Goal: Task Accomplishment & Management: Use online tool/utility

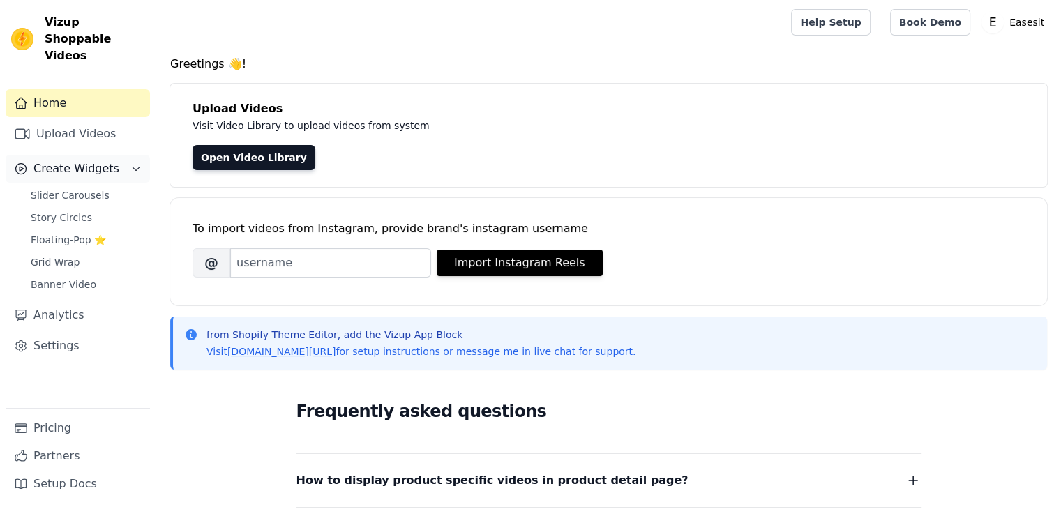
click at [105, 160] on span "Create Widgets" at bounding box center [76, 168] width 86 height 17
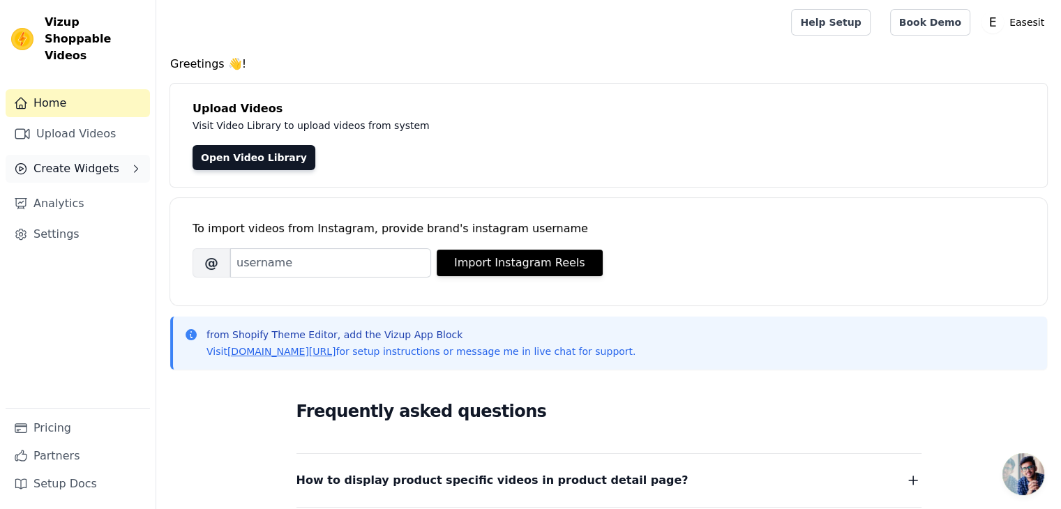
click at [104, 160] on span "Create Widgets" at bounding box center [76, 168] width 86 height 17
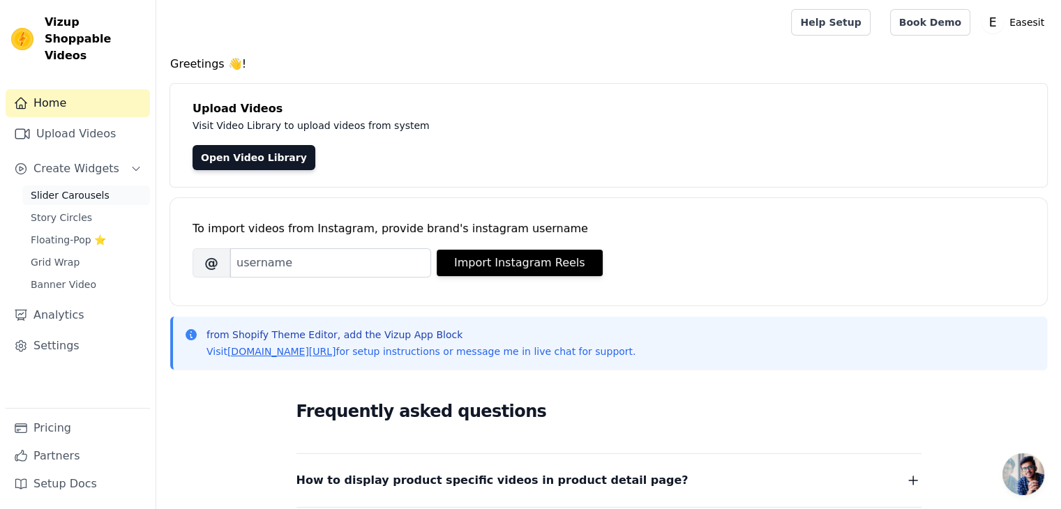
click at [99, 186] on link "Slider Carousels" at bounding box center [86, 196] width 128 height 20
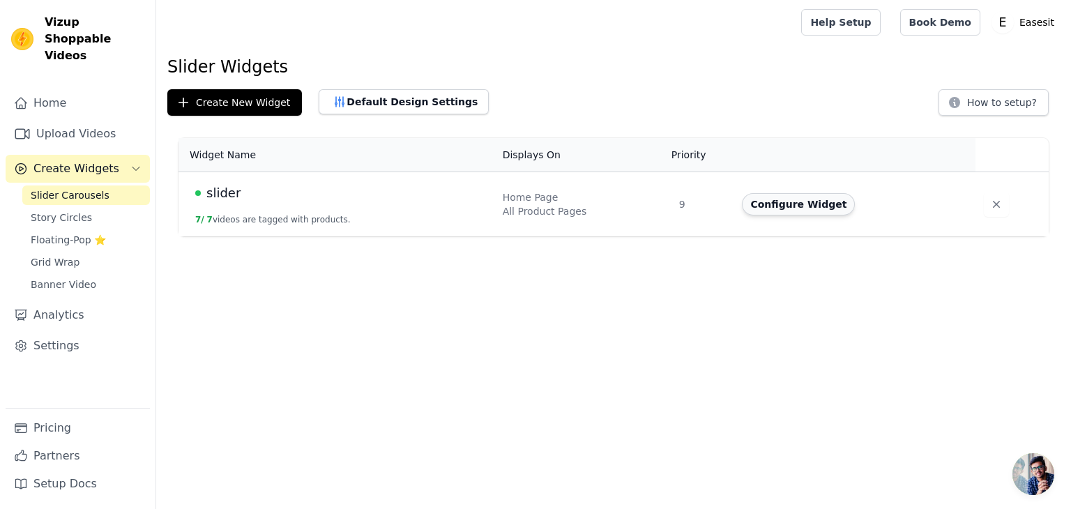
click at [805, 202] on button "Configure Widget" at bounding box center [798, 204] width 113 height 22
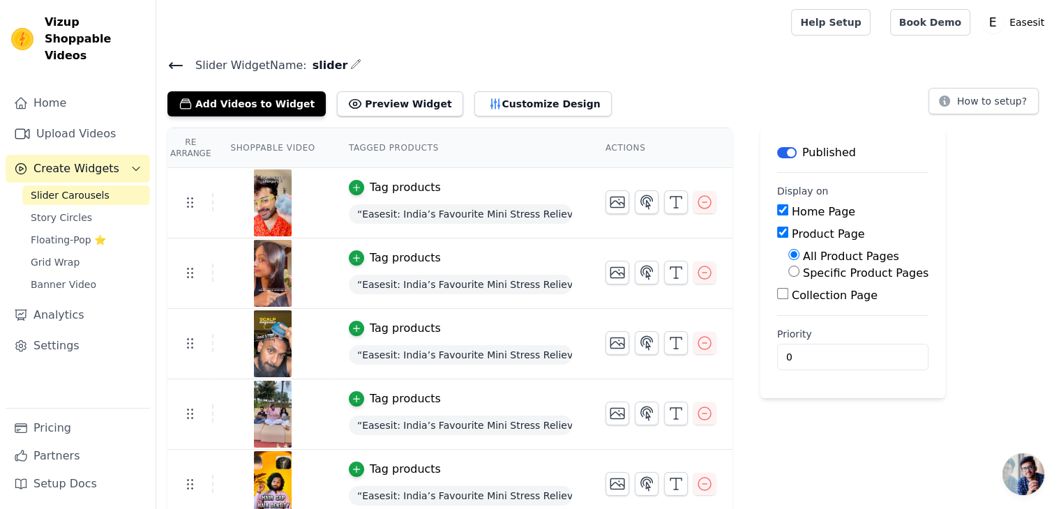
click at [623, 146] on th "Actions" at bounding box center [661, 148] width 144 height 40
click at [533, 112] on button "Customize Design" at bounding box center [542, 103] width 137 height 25
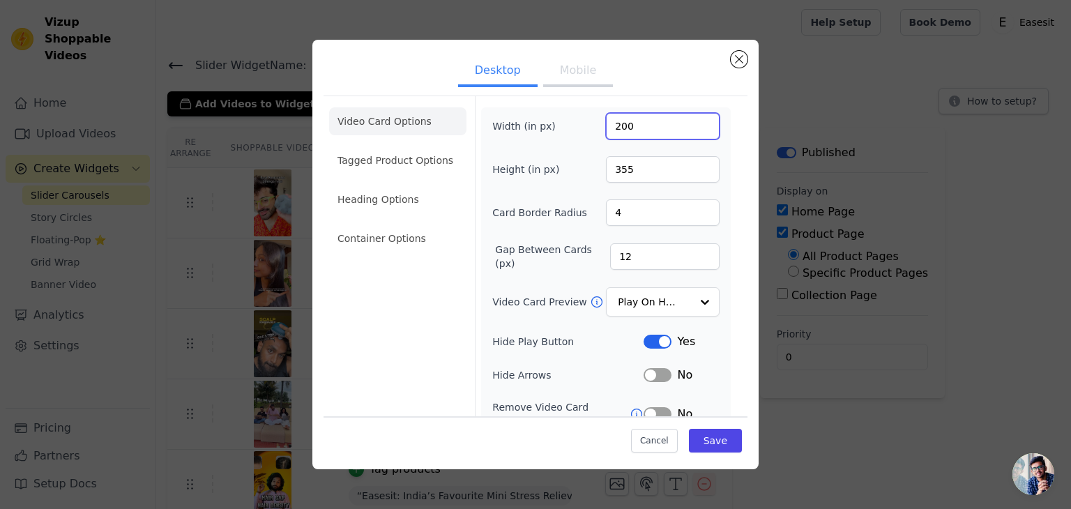
click at [611, 124] on input "200" at bounding box center [663, 126] width 114 height 27
click at [573, 68] on button "Mobile" at bounding box center [578, 71] width 70 height 31
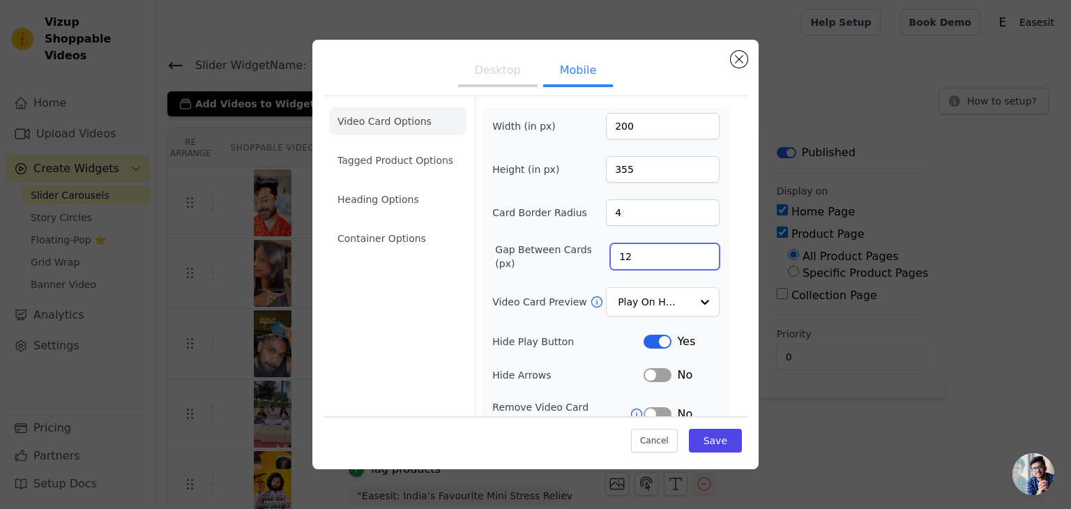
click at [623, 252] on input "12" at bounding box center [664, 256] width 109 height 27
click at [693, 260] on input "11" at bounding box center [664, 256] width 109 height 27
click at [693, 260] on input "10" at bounding box center [664, 256] width 109 height 27
click at [693, 260] on input "9" at bounding box center [664, 256] width 109 height 27
click at [693, 260] on input "8" at bounding box center [664, 256] width 109 height 27
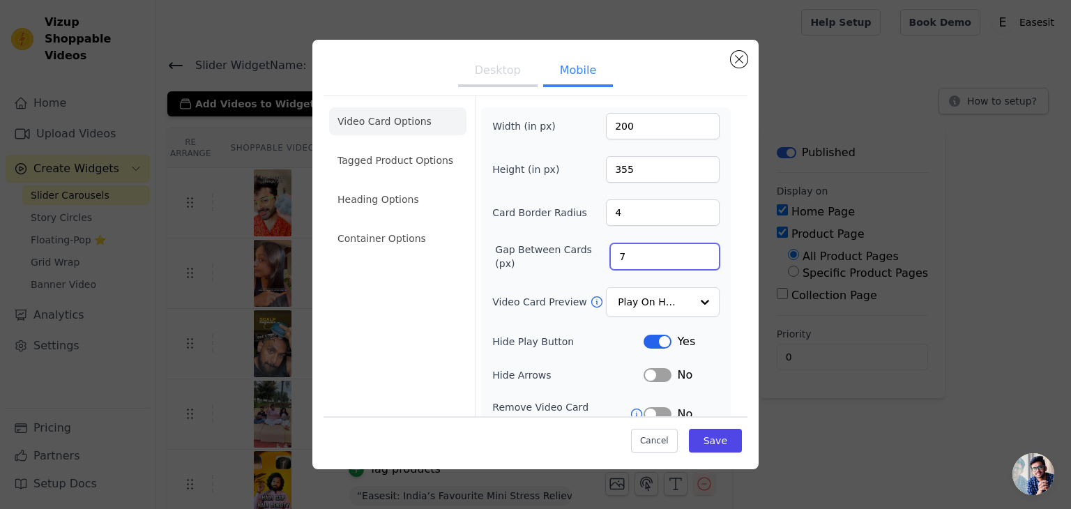
click at [693, 260] on input "7" at bounding box center [664, 256] width 109 height 27
click at [693, 260] on input "5" at bounding box center [664, 256] width 109 height 27
type input "4"
click at [693, 260] on input "4" at bounding box center [664, 256] width 109 height 27
click at [675, 296] on input "Video Card Preview" at bounding box center [655, 303] width 72 height 28
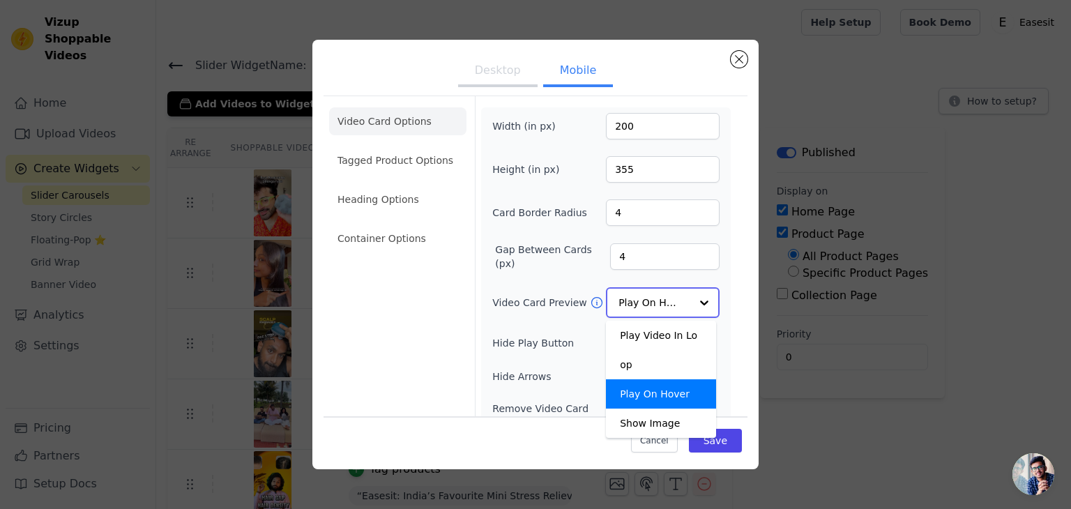
click at [675, 296] on input "Video Card Preview" at bounding box center [655, 303] width 72 height 28
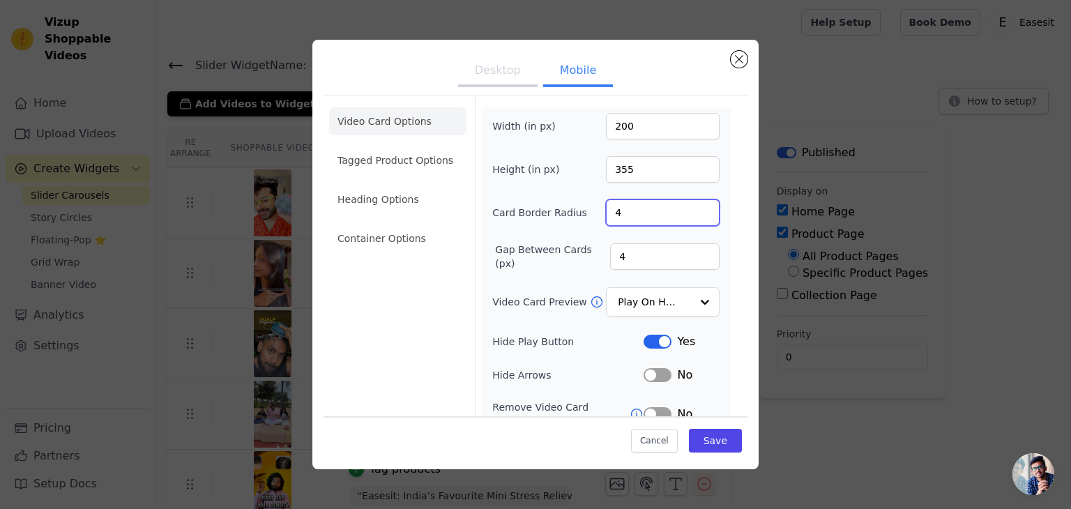
click at [670, 211] on input "4" at bounding box center [663, 212] width 114 height 27
click at [692, 217] on input "3" at bounding box center [663, 212] width 114 height 27
type input "2"
click at [692, 217] on input "2" at bounding box center [663, 212] width 114 height 27
click at [681, 171] on input "355" at bounding box center [663, 169] width 114 height 27
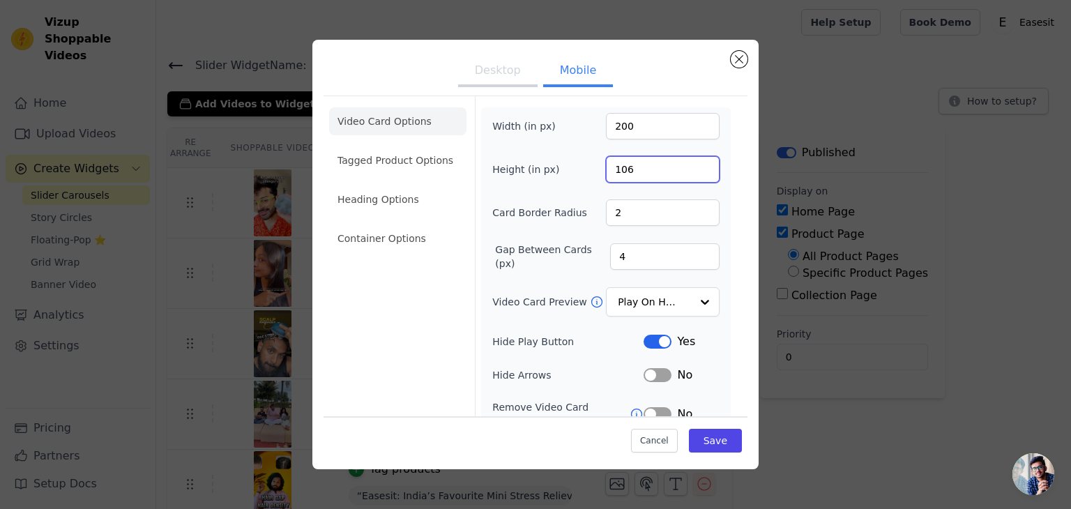
drag, startPoint x: 697, startPoint y: 174, endPoint x: 699, endPoint y: 183, distance: 10.2
click at [699, 183] on input "106" at bounding box center [663, 169] width 114 height 27
click at [699, 183] on div "Width (in px) 200 Height (in px) 106 Card Border Radius 2 Gap Between Cards (px…" at bounding box center [605, 337] width 227 height 449
click at [697, 171] on input "105" at bounding box center [663, 169] width 114 height 27
click at [697, 171] on input "104" at bounding box center [663, 169] width 114 height 27
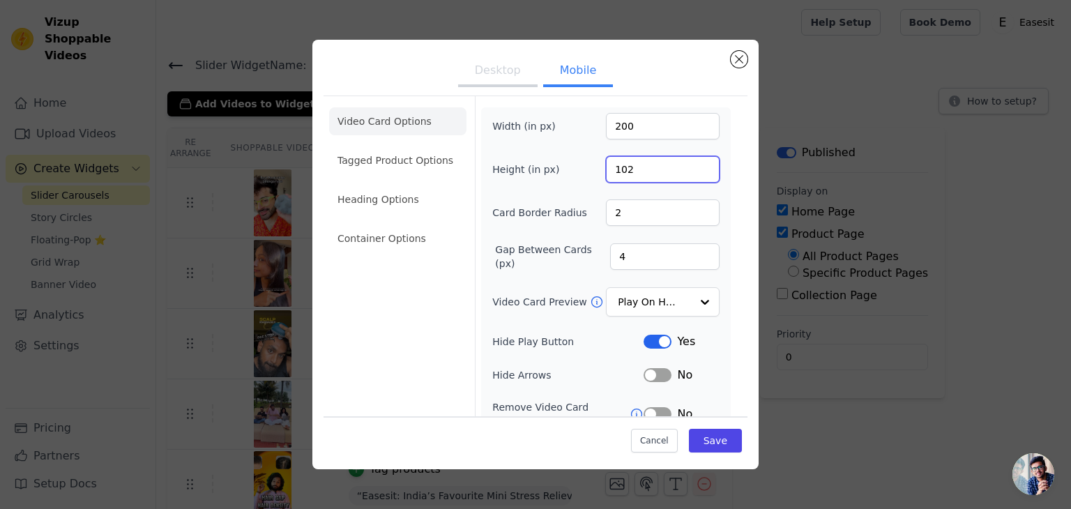
click at [697, 171] on input "102" at bounding box center [663, 169] width 114 height 27
click at [697, 171] on input "101" at bounding box center [663, 169] width 114 height 27
type input "100"
click at [697, 171] on input "100" at bounding box center [663, 169] width 114 height 27
click at [621, 128] on input "200" at bounding box center [663, 126] width 114 height 27
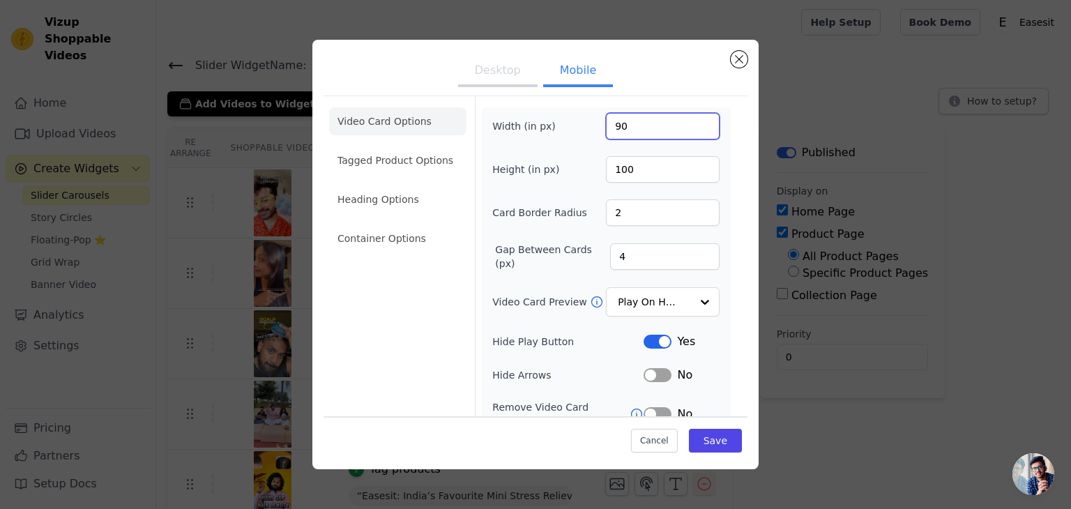
type input "90"
click at [689, 129] on input "90" at bounding box center [663, 126] width 114 height 27
click at [721, 157] on form "Width (in px) 90 Height (in px) 100 Card Border Radius 2 Gap Between Cards (px)…" at bounding box center [606, 334] width 262 height 477
click at [694, 135] on input "90" at bounding box center [663, 126] width 114 height 27
click at [692, 127] on input "90" at bounding box center [663, 126] width 114 height 27
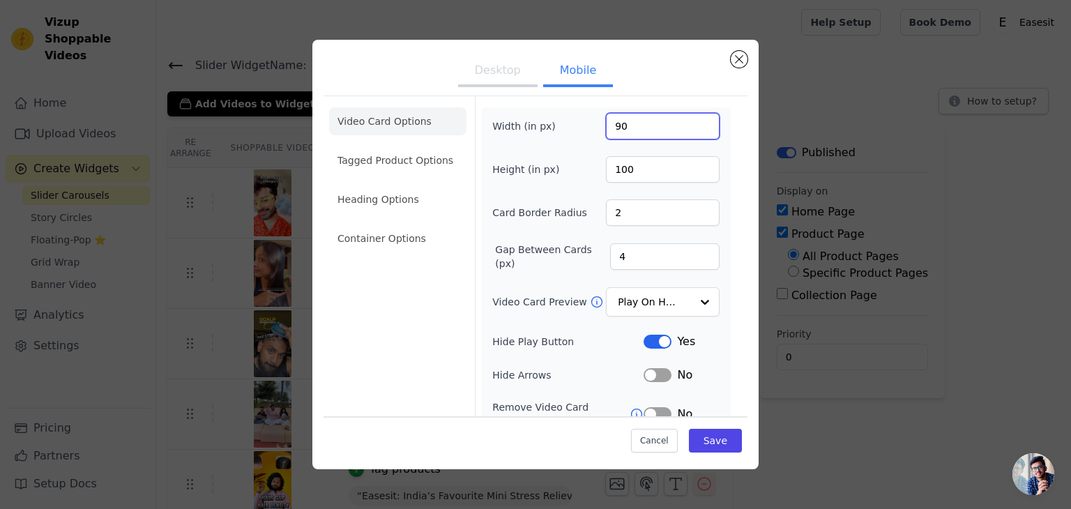
click at [692, 127] on input "90" at bounding box center [663, 126] width 114 height 27
click at [711, 154] on div "Width (in px) 90 Height (in px) 100 Card Border Radius 2 Gap Between Cards (px)…" at bounding box center [606, 337] width 250 height 460
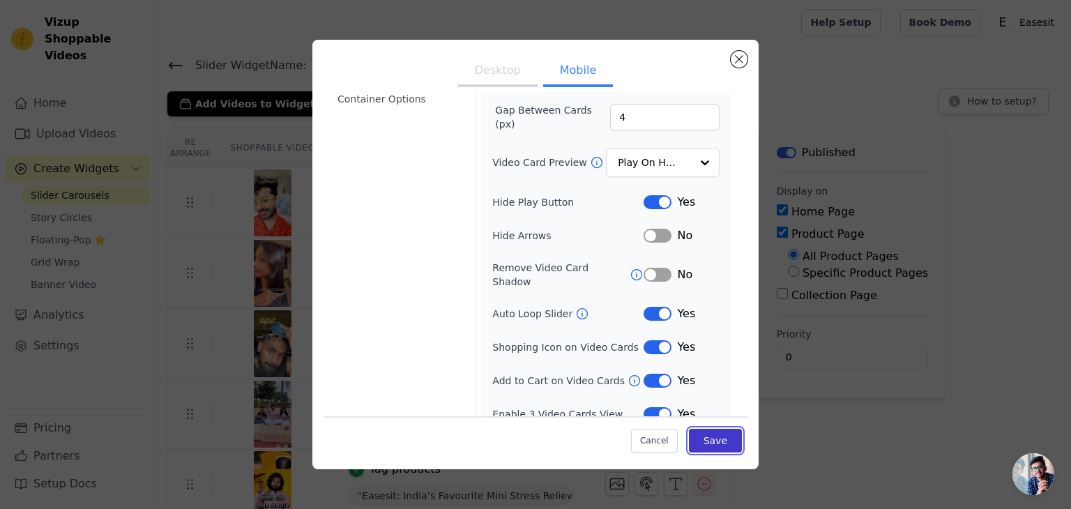
click at [704, 437] on button "Save" at bounding box center [715, 441] width 53 height 24
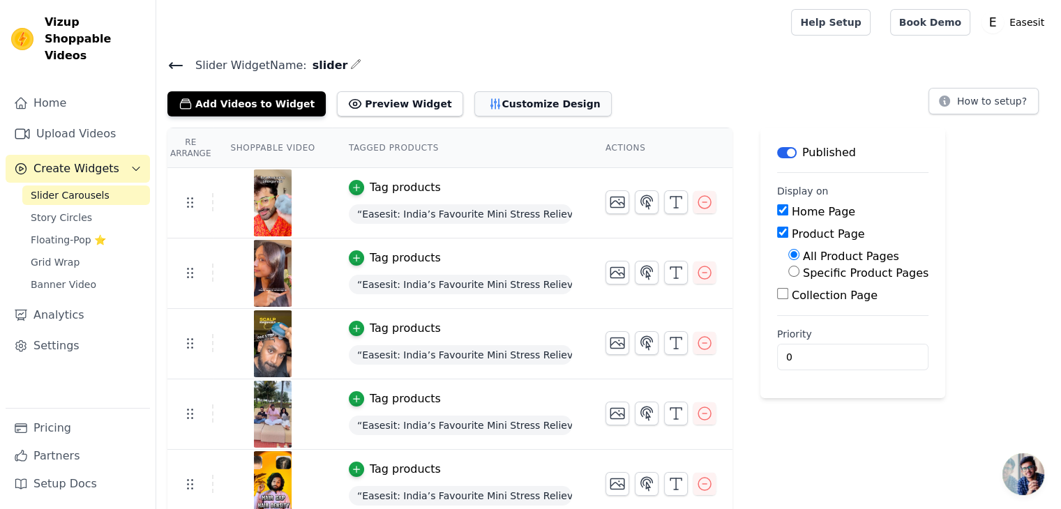
click at [488, 98] on icon "button" at bounding box center [495, 104] width 14 height 14
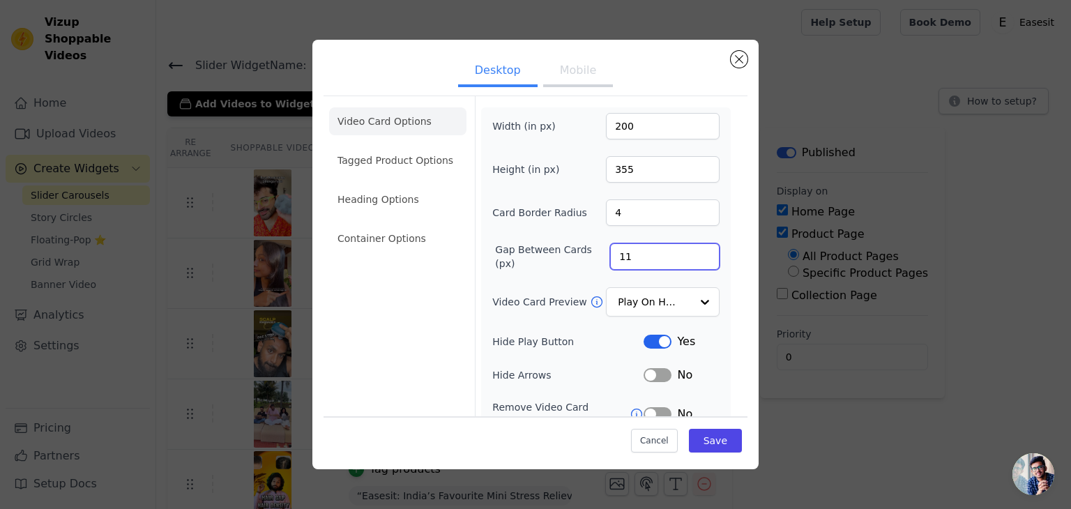
click at [693, 259] on input "11" at bounding box center [664, 256] width 109 height 27
click at [693, 259] on input "10" at bounding box center [664, 256] width 109 height 27
click at [693, 259] on input "9" at bounding box center [664, 256] width 109 height 27
click at [693, 259] on input "8" at bounding box center [664, 256] width 109 height 27
click at [693, 259] on input "7" at bounding box center [664, 256] width 109 height 27
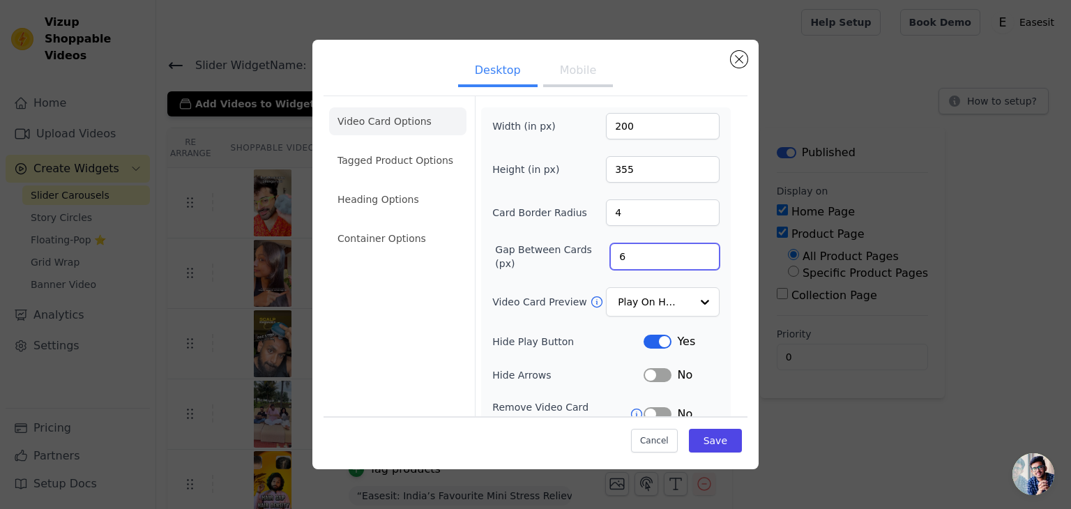
click at [693, 259] on input "6" at bounding box center [664, 256] width 109 height 27
type input "5"
click at [693, 259] on input "5" at bounding box center [664, 256] width 109 height 27
type input "5"
click at [694, 204] on input "5" at bounding box center [663, 212] width 114 height 27
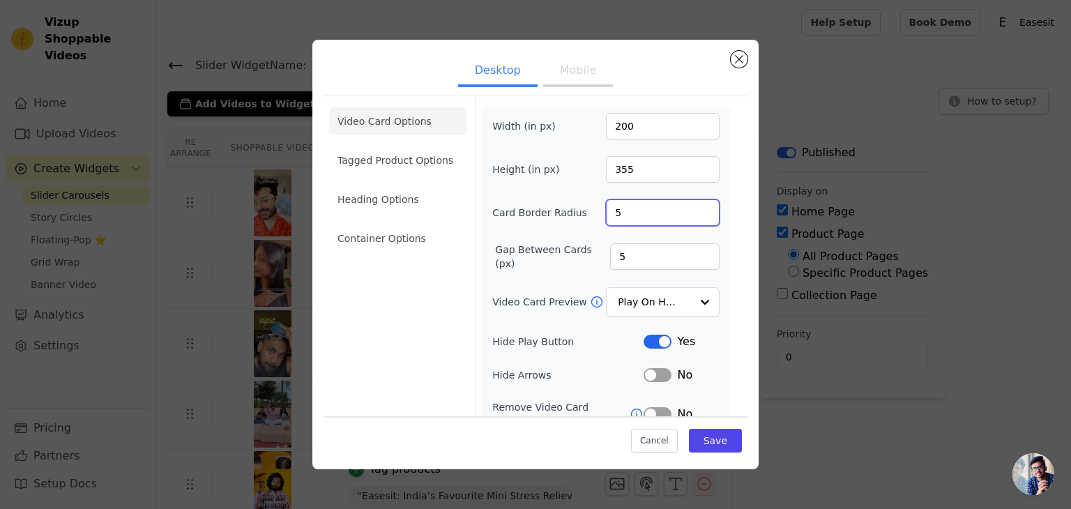
click at [695, 219] on input "5" at bounding box center [663, 212] width 114 height 27
click at [693, 174] on input "354" at bounding box center [663, 169] width 114 height 27
click at [693, 174] on input "353" at bounding box center [663, 169] width 114 height 27
click at [693, 174] on input "352" at bounding box center [663, 169] width 114 height 27
click at [693, 174] on input "351" at bounding box center [663, 169] width 114 height 27
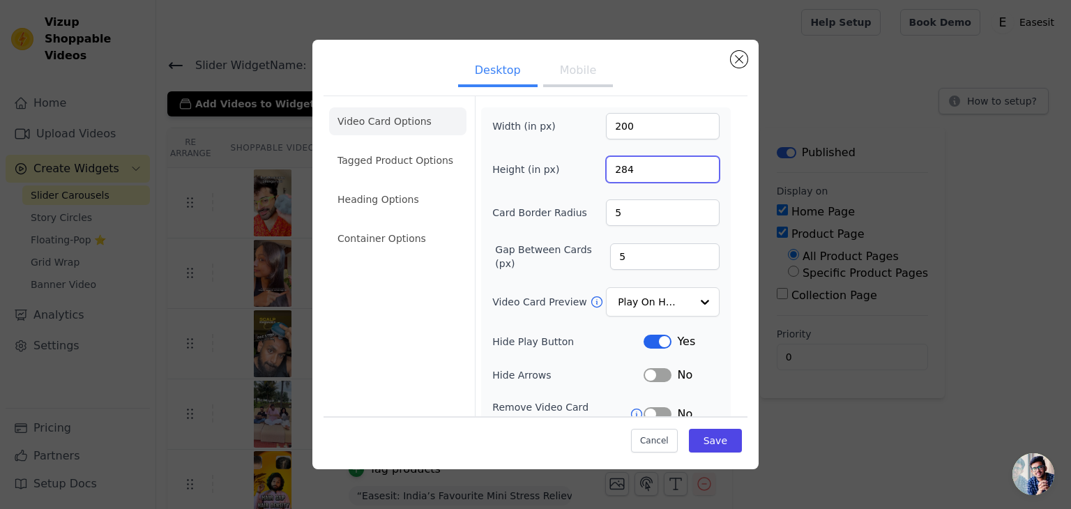
click at [693, 174] on input "284" at bounding box center [663, 169] width 114 height 27
click at [693, 174] on input "283" at bounding box center [663, 169] width 114 height 27
click at [693, 174] on input "282" at bounding box center [663, 169] width 114 height 27
click at [693, 174] on input "281" at bounding box center [663, 169] width 114 height 27
click at [693, 174] on input "280" at bounding box center [663, 169] width 114 height 27
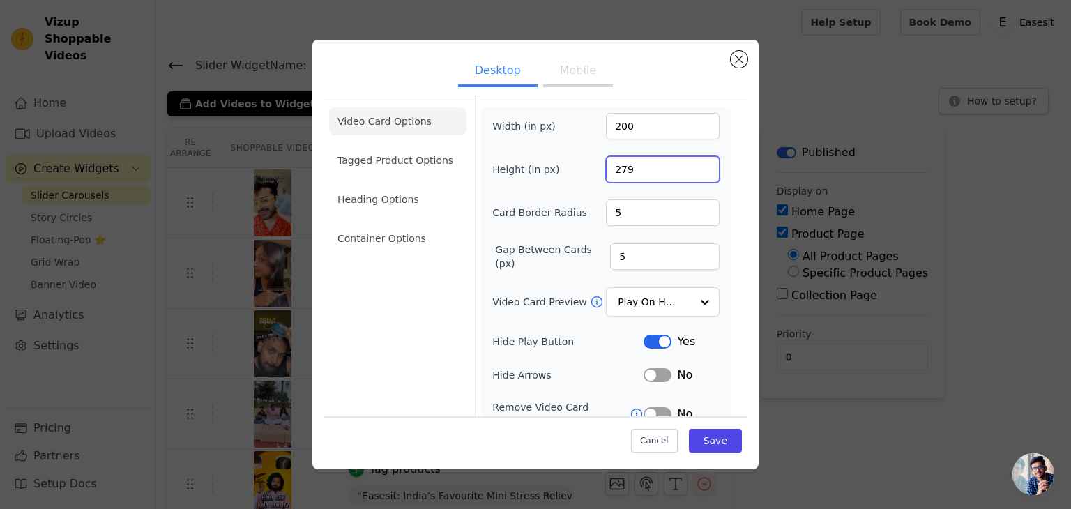
click at [693, 174] on input "279" at bounding box center [663, 169] width 114 height 27
click at [693, 174] on input "259" at bounding box center [663, 169] width 114 height 27
click at [693, 174] on input "258" at bounding box center [663, 169] width 114 height 27
click at [693, 174] on input "257" at bounding box center [663, 169] width 114 height 27
click at [693, 174] on input "256" at bounding box center [663, 169] width 114 height 27
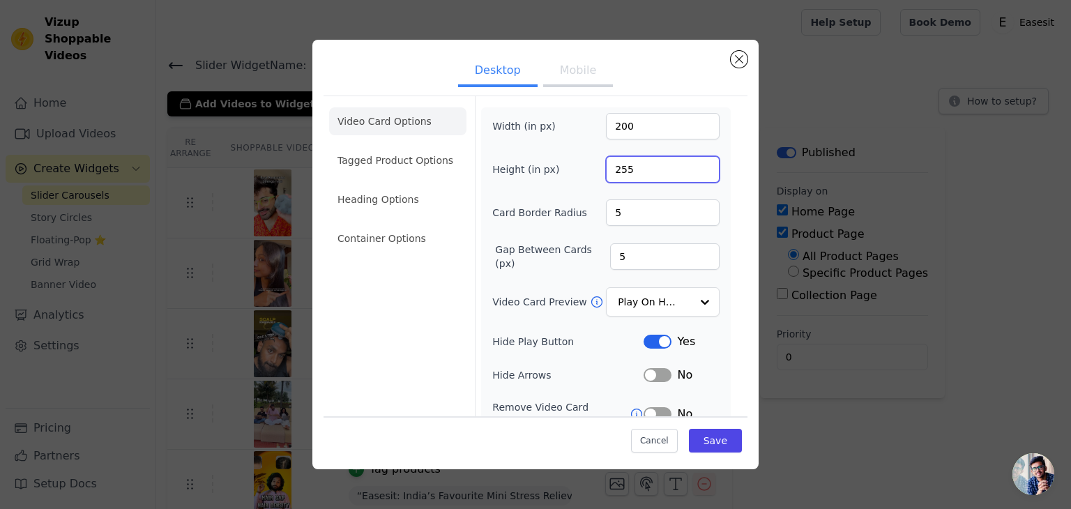
click at [693, 174] on input "255" at bounding box center [663, 169] width 114 height 27
click at [693, 174] on input "254" at bounding box center [663, 169] width 114 height 27
click at [693, 174] on input "253" at bounding box center [663, 169] width 114 height 27
click at [693, 174] on input "252" at bounding box center [663, 169] width 114 height 27
click at [693, 174] on input "251" at bounding box center [663, 169] width 114 height 27
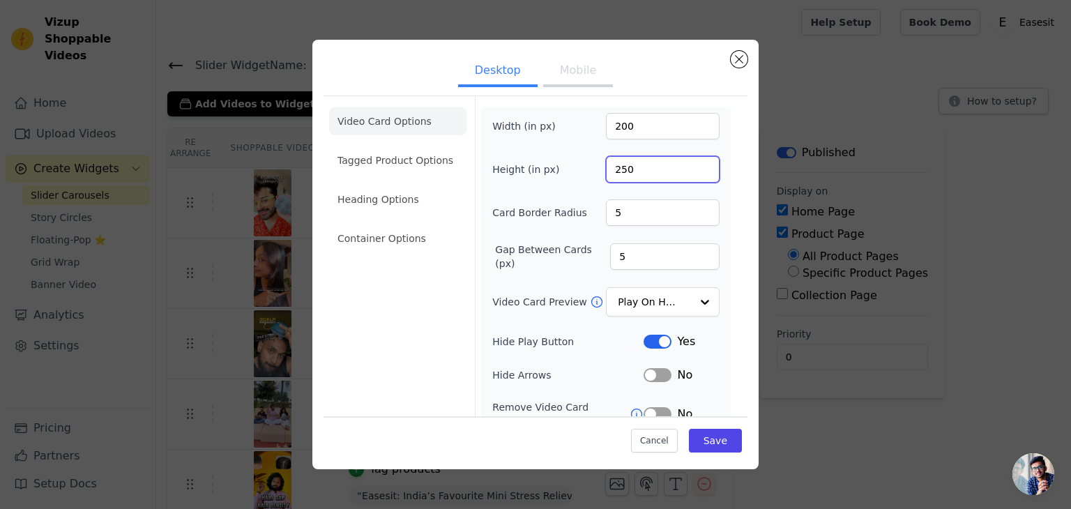
type input "250"
click at [693, 174] on input "250" at bounding box center [663, 169] width 114 height 27
click at [692, 132] on input "199" at bounding box center [663, 126] width 114 height 27
click at [692, 132] on input "198" at bounding box center [663, 126] width 114 height 27
click at [692, 132] on input "197" at bounding box center [663, 126] width 114 height 27
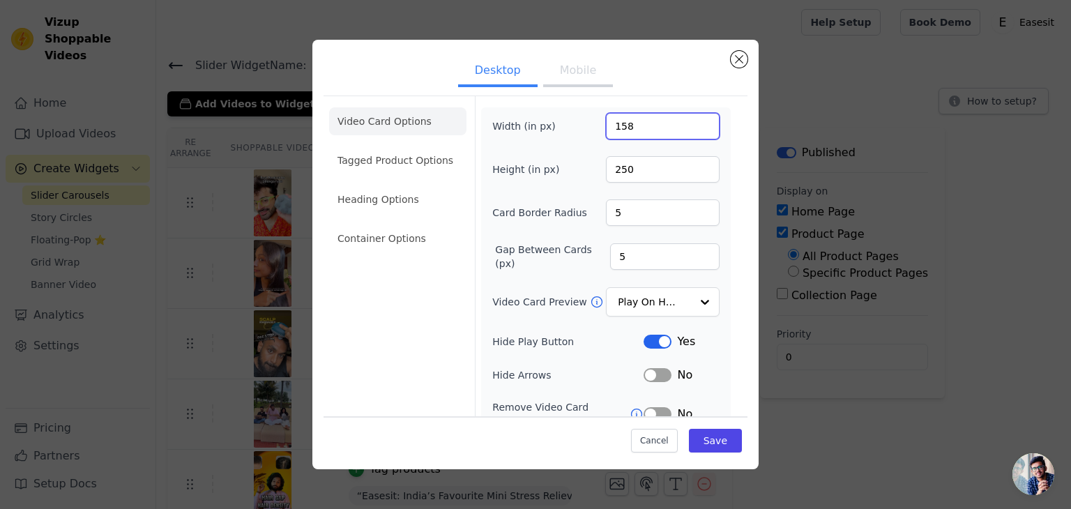
click at [692, 132] on input "158" at bounding box center [663, 126] width 114 height 27
click at [692, 132] on input "152" at bounding box center [663, 126] width 114 height 27
click at [692, 132] on input "151" at bounding box center [663, 126] width 114 height 27
type input "150"
click at [692, 132] on input "150" at bounding box center [663, 126] width 114 height 27
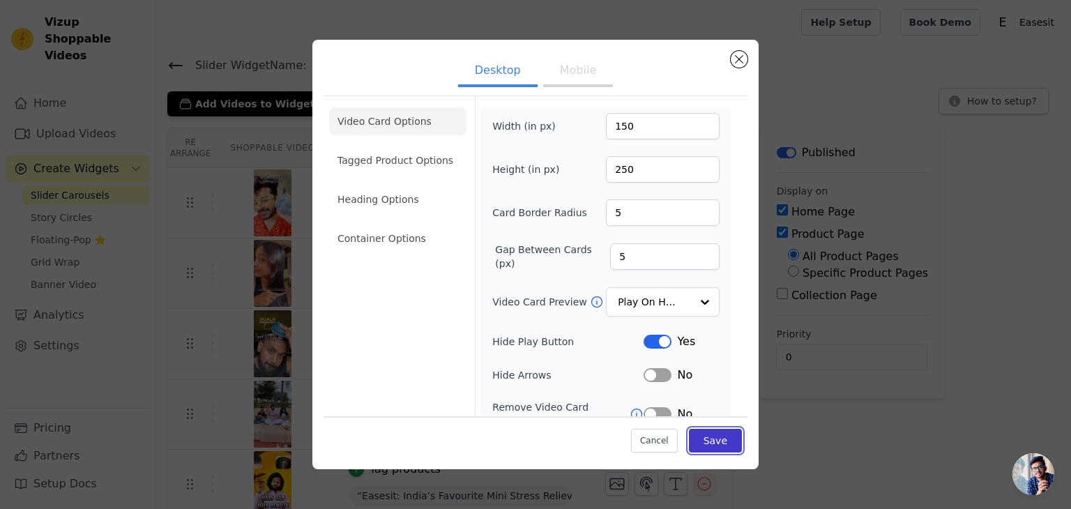
click at [707, 436] on button "Save" at bounding box center [715, 441] width 53 height 24
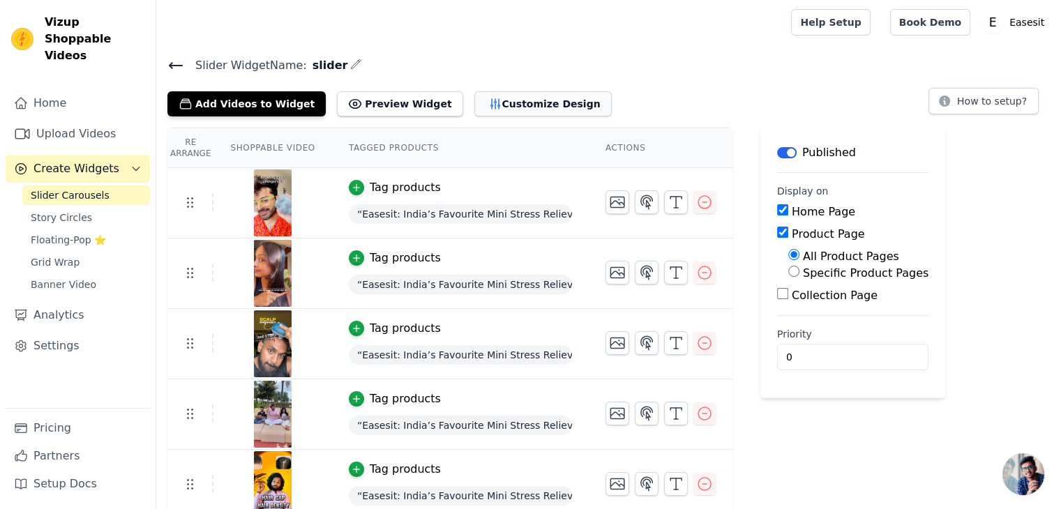
click at [528, 114] on button "Customize Design" at bounding box center [542, 103] width 137 height 25
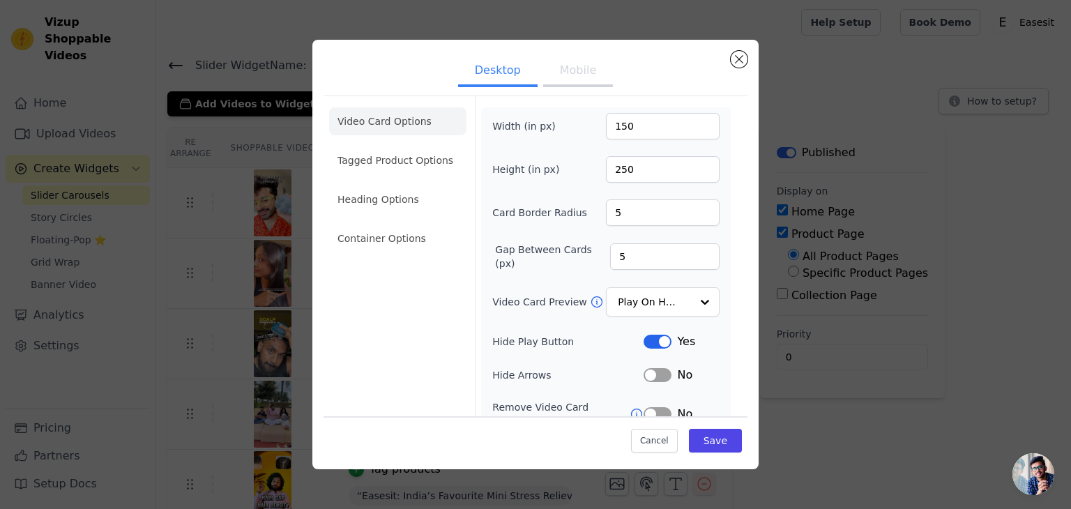
click at [565, 77] on button "Mobile" at bounding box center [578, 71] width 70 height 31
click at [697, 170] on input "100" at bounding box center [663, 169] width 114 height 27
click at [666, 176] on input "100" at bounding box center [663, 169] width 114 height 27
click at [664, 128] on input "90" at bounding box center [663, 126] width 114 height 27
click at [695, 119] on input "155" at bounding box center [663, 126] width 114 height 27
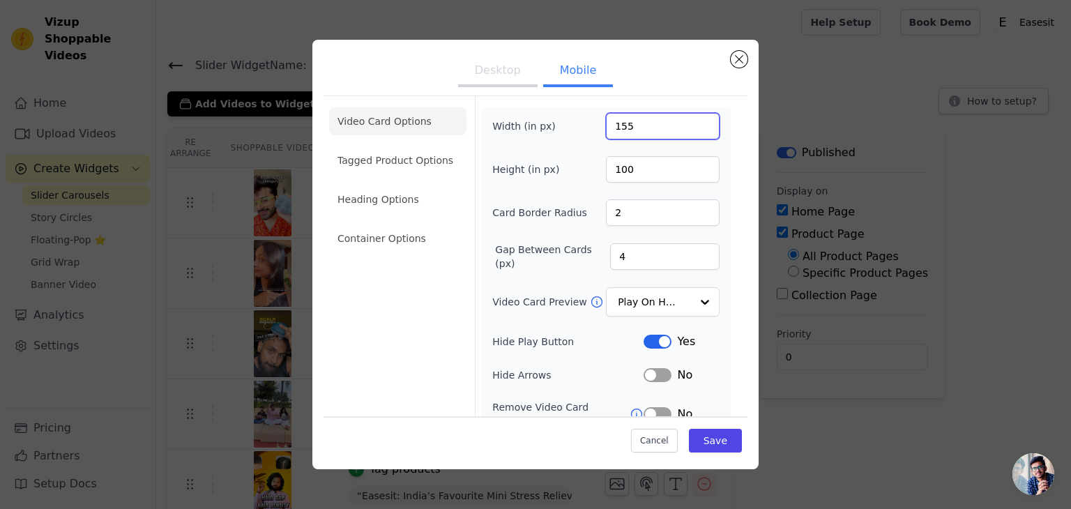
click at [691, 134] on input "155" at bounding box center [663, 126] width 114 height 27
click at [694, 132] on input "154" at bounding box center [663, 126] width 114 height 27
click at [694, 132] on input "153" at bounding box center [663, 126] width 114 height 27
click at [694, 132] on input "152" at bounding box center [663, 126] width 114 height 27
click at [694, 132] on input "151" at bounding box center [663, 126] width 114 height 27
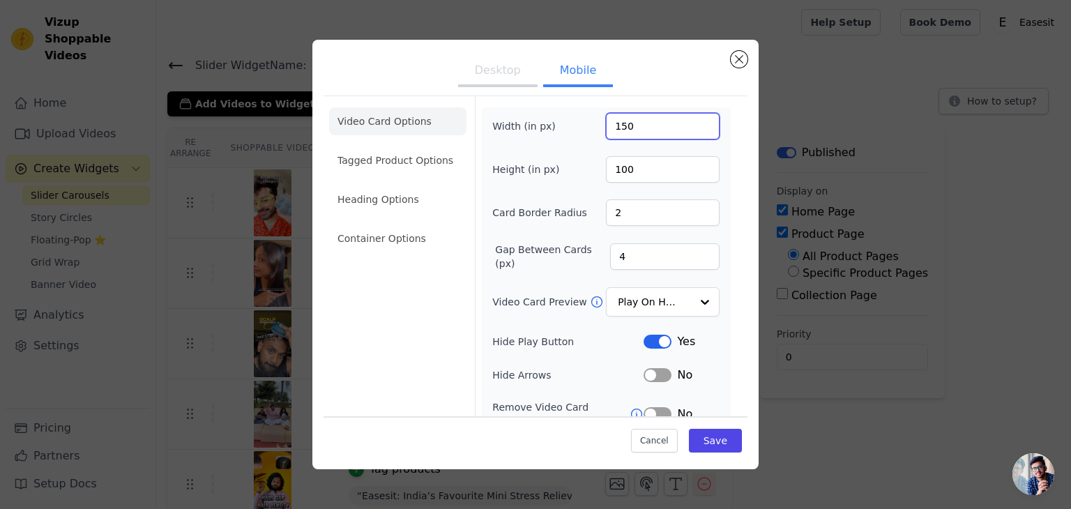
type input "150"
click at [695, 129] on input "150" at bounding box center [663, 126] width 114 height 27
click at [668, 167] on input "100" at bounding box center [663, 169] width 114 height 27
click at [693, 162] on input "161" at bounding box center [663, 169] width 114 height 27
click at [693, 162] on input "206" at bounding box center [663, 169] width 114 height 27
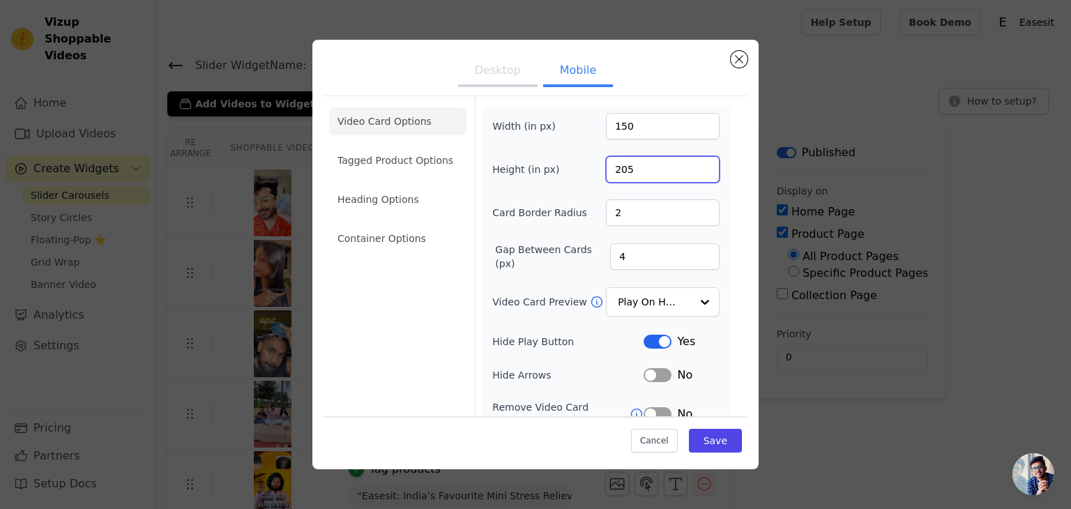
click at [694, 171] on input "205" at bounding box center [663, 169] width 114 height 27
click at [694, 171] on input "204" at bounding box center [663, 169] width 114 height 27
click at [694, 171] on input "203" at bounding box center [663, 169] width 114 height 27
click at [694, 171] on input "202" at bounding box center [663, 169] width 114 height 27
click at [694, 171] on input "201" at bounding box center [663, 169] width 114 height 27
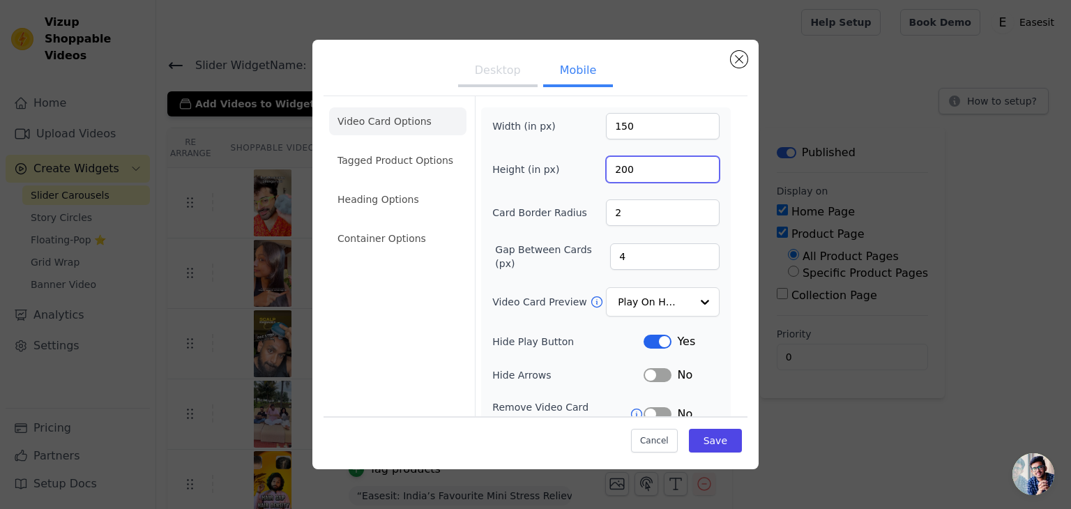
type input "200"
click at [694, 171] on input "200" at bounding box center [663, 169] width 114 height 27
click at [697, 209] on input "3" at bounding box center [663, 212] width 114 height 27
type input "4"
click at [697, 209] on input "4" at bounding box center [663, 212] width 114 height 27
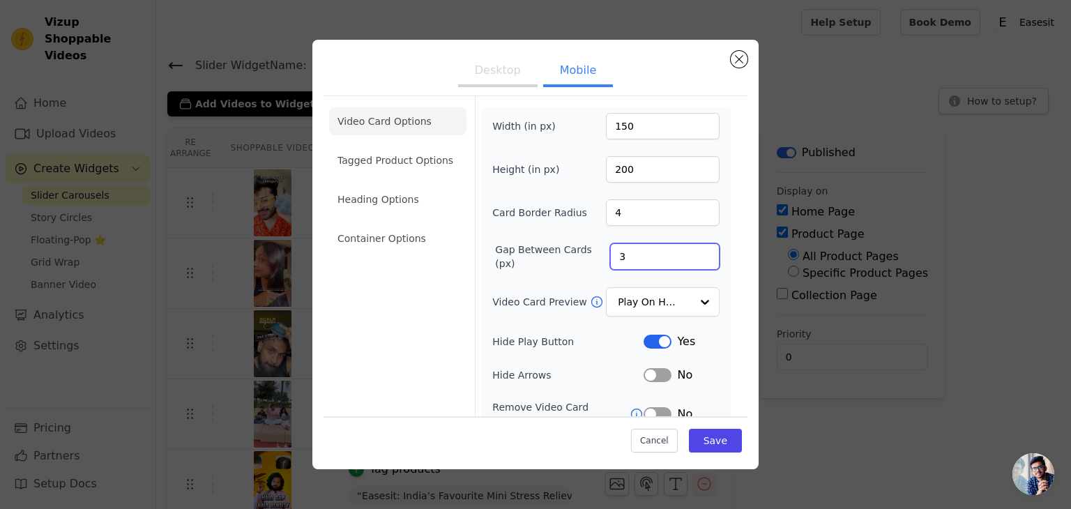
click at [692, 259] on input "3" at bounding box center [664, 256] width 109 height 27
type input "2"
click at [692, 259] on input "2" at bounding box center [664, 256] width 109 height 27
click at [726, 435] on button "Save" at bounding box center [715, 441] width 53 height 24
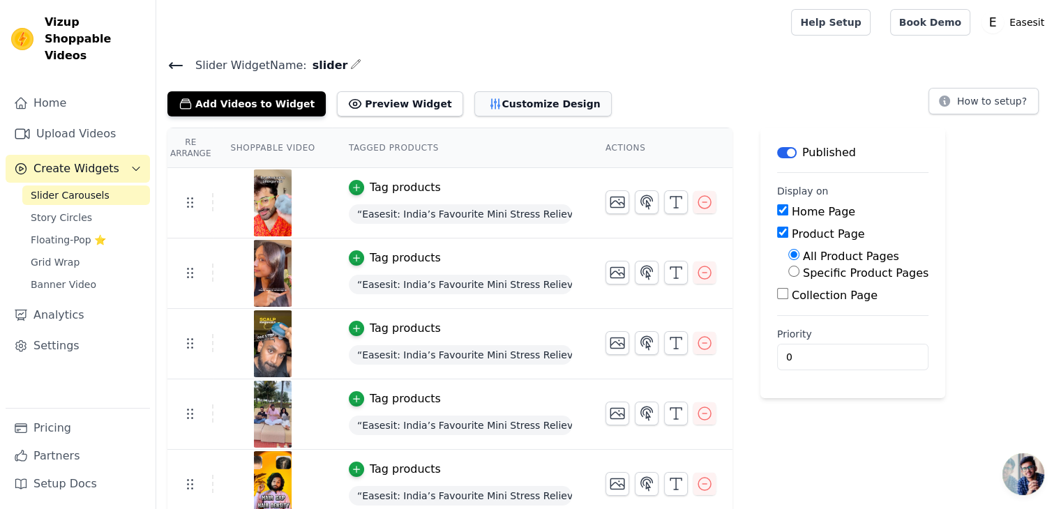
click at [533, 113] on button "Customize Design" at bounding box center [542, 103] width 137 height 25
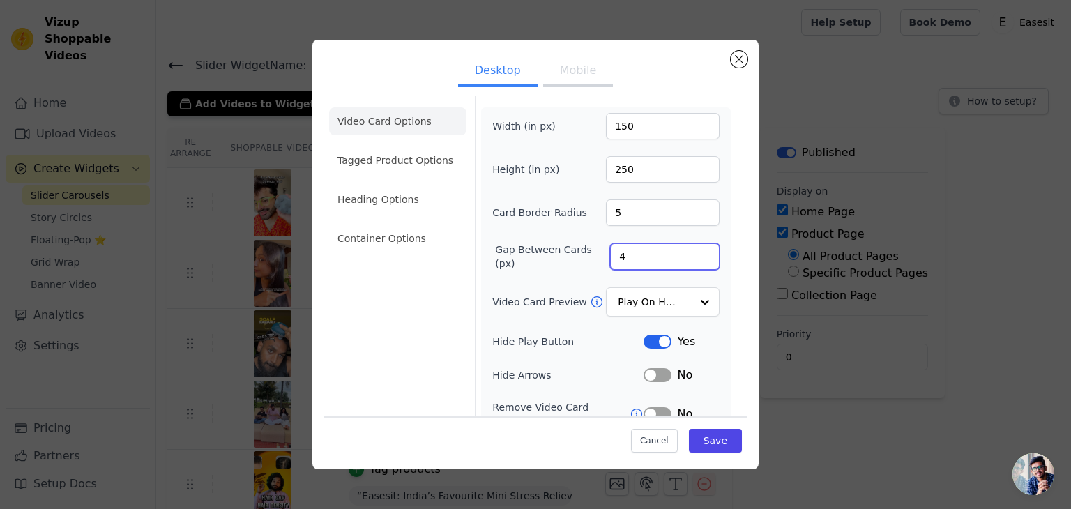
click at [696, 259] on input "4" at bounding box center [664, 256] width 109 height 27
click at [696, 259] on input "3" at bounding box center [664, 256] width 109 height 27
click at [696, 259] on input "2" at bounding box center [664, 256] width 109 height 27
click at [696, 259] on input "1" at bounding box center [664, 256] width 109 height 27
type input "0"
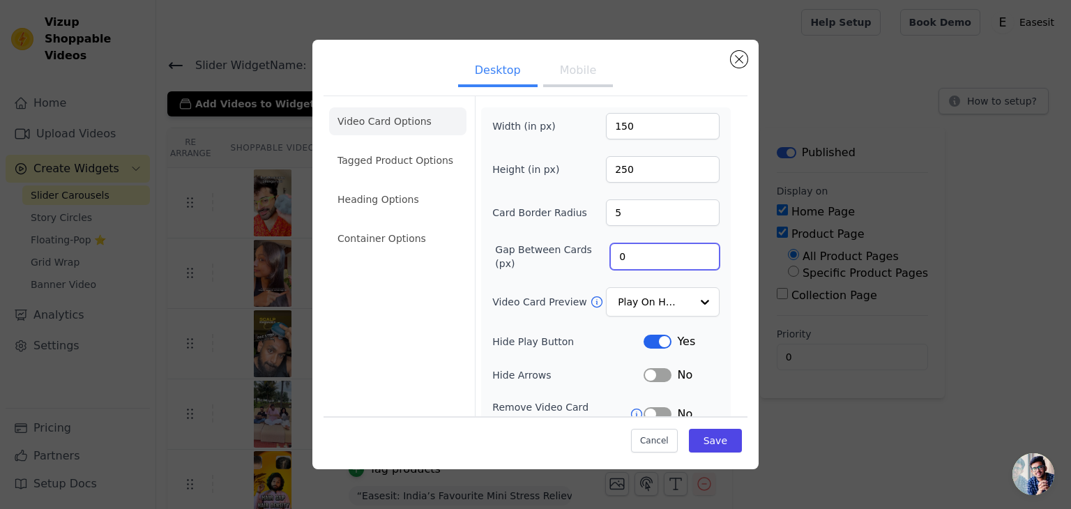
click at [696, 259] on input "0" at bounding box center [664, 256] width 109 height 27
click at [706, 443] on button "Save" at bounding box center [715, 441] width 53 height 24
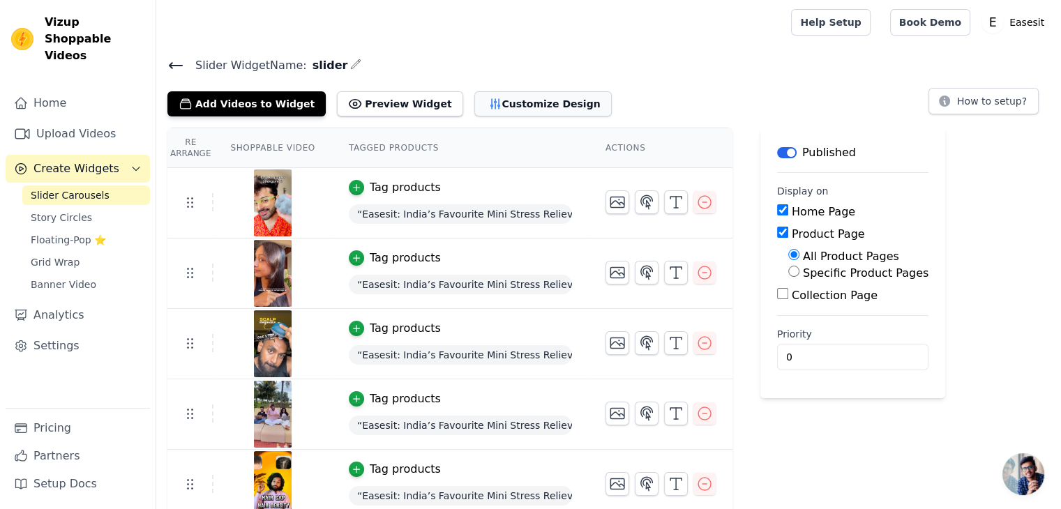
click at [536, 96] on button "Customize Design" at bounding box center [542, 103] width 137 height 25
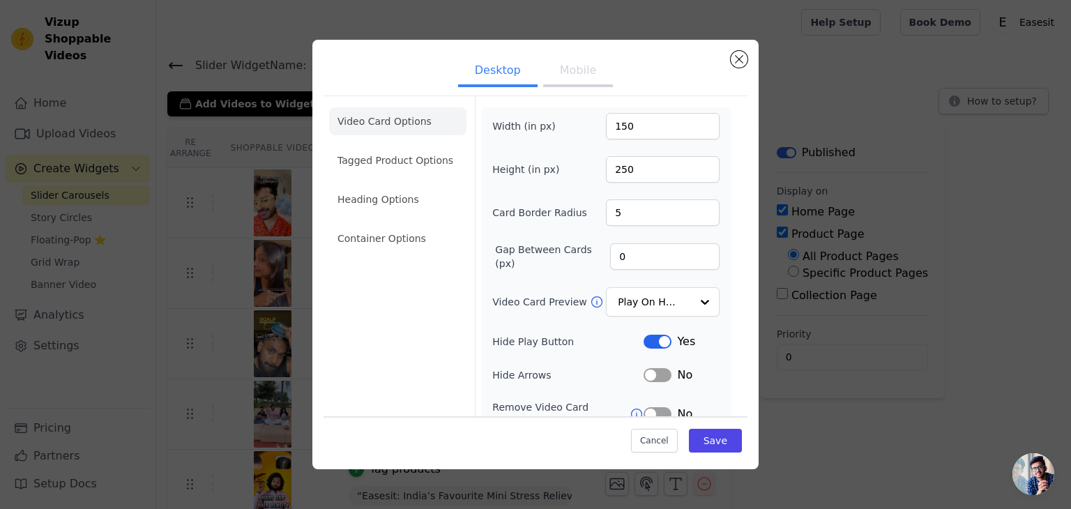
click at [575, 70] on button "Mobile" at bounding box center [578, 71] width 70 height 31
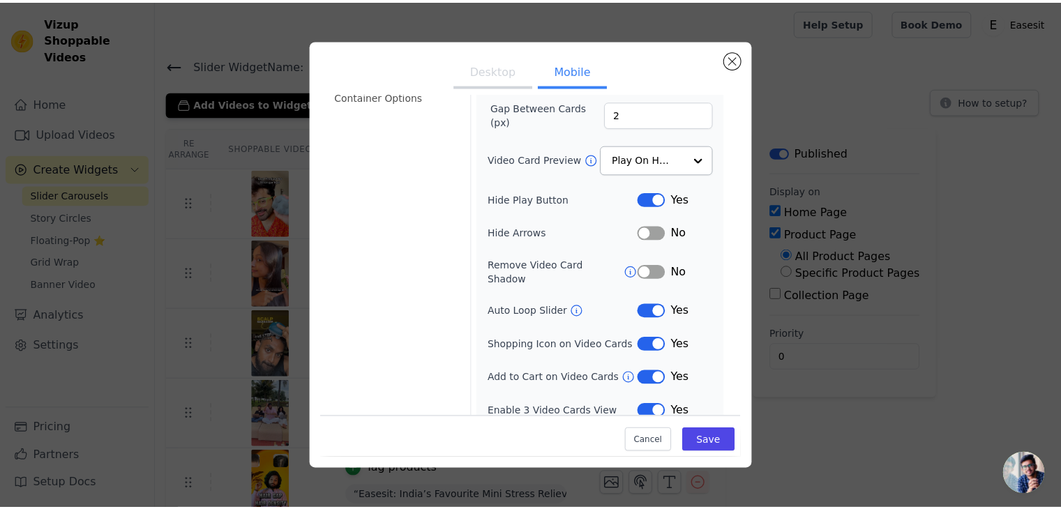
scroll to position [3, 0]
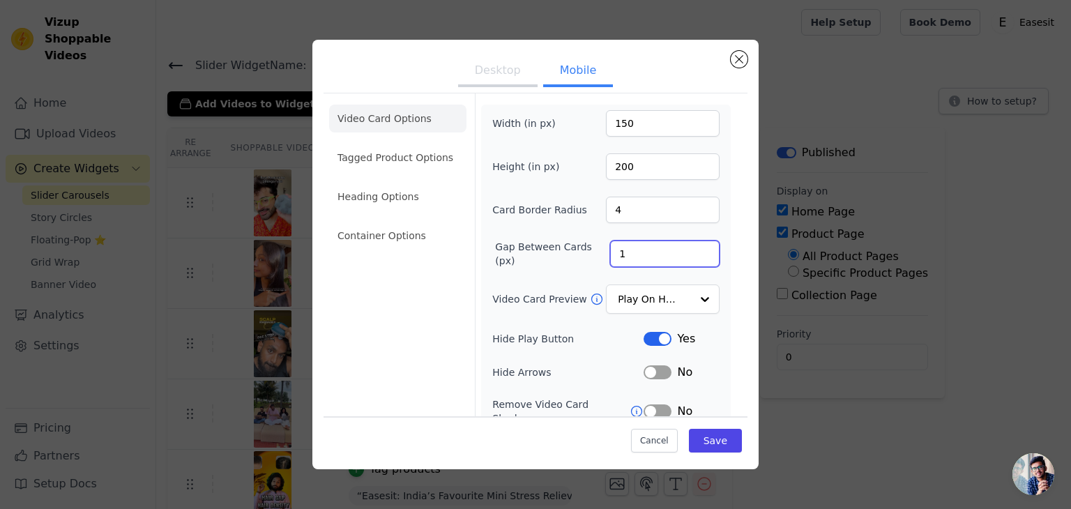
click at [691, 256] on input "1" at bounding box center [664, 254] width 109 height 27
type input "0"
click at [691, 256] on input "0" at bounding box center [664, 254] width 109 height 27
click at [712, 439] on button "Save" at bounding box center [715, 441] width 53 height 24
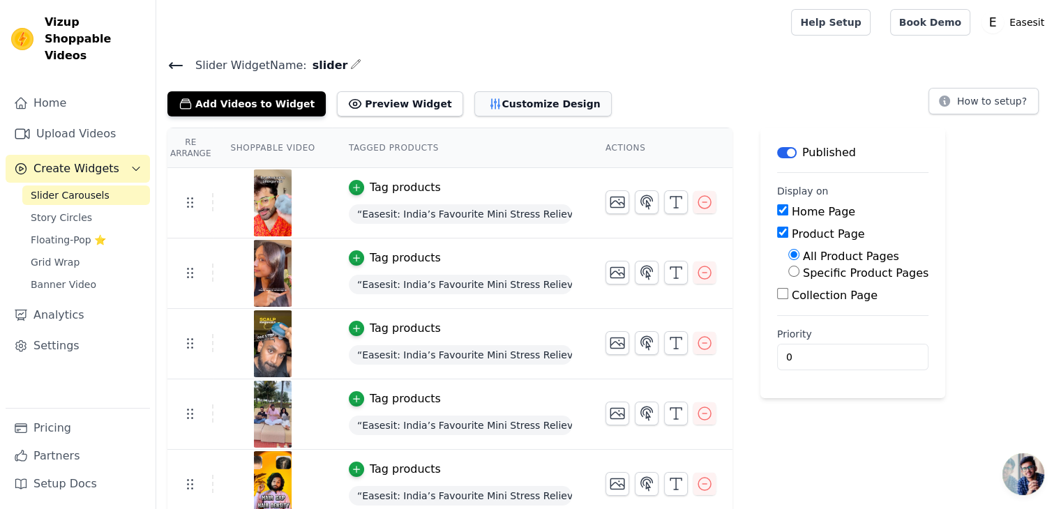
click at [522, 106] on button "Customize Design" at bounding box center [542, 103] width 137 height 25
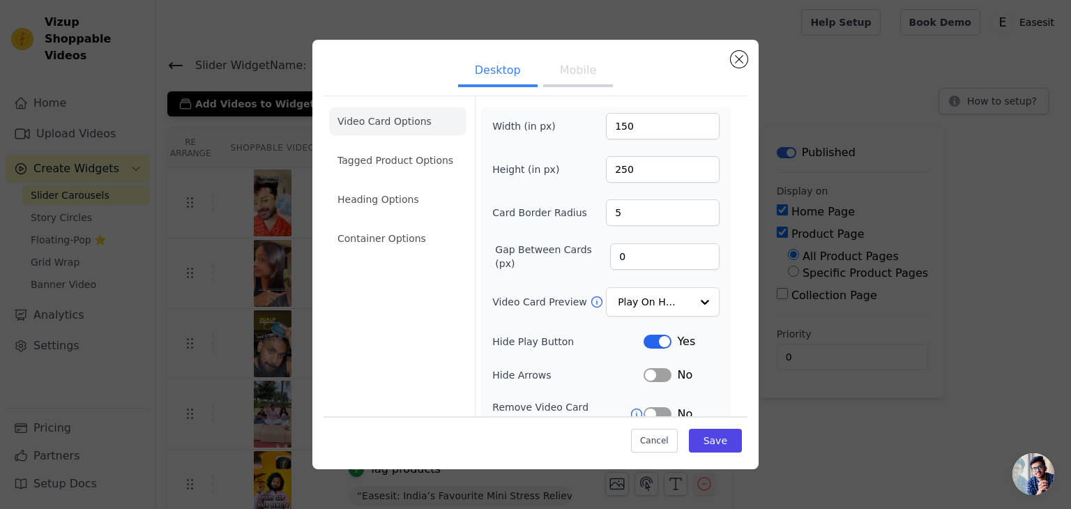
click at [597, 84] on button "Mobile" at bounding box center [578, 71] width 70 height 31
click at [630, 220] on input "4" at bounding box center [663, 212] width 114 height 27
click at [695, 215] on input "3" at bounding box center [663, 212] width 114 height 27
click at [695, 215] on input "2" at bounding box center [663, 212] width 114 height 27
click at [695, 215] on input "1" at bounding box center [663, 212] width 114 height 27
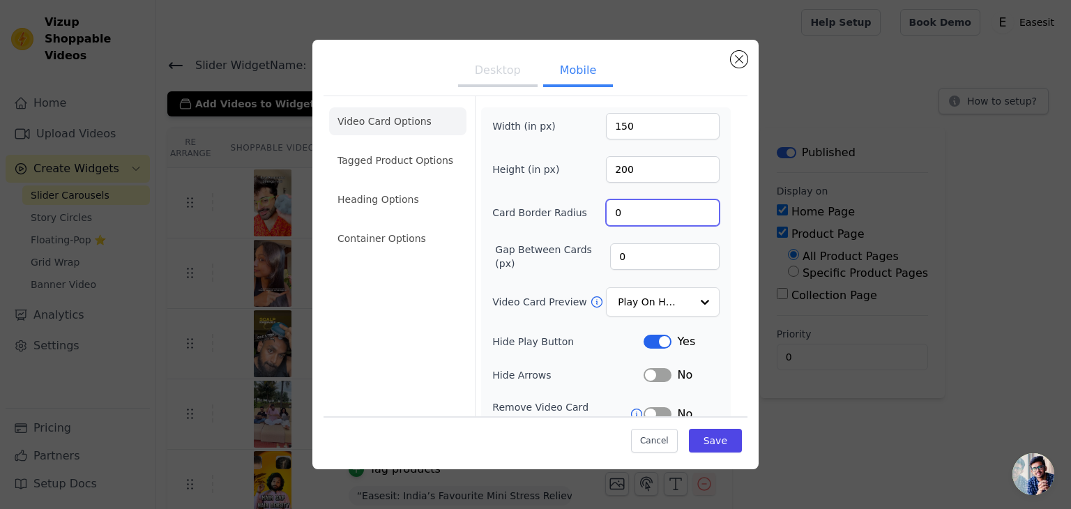
type input "0"
click at [695, 215] on input "0" at bounding box center [663, 212] width 114 height 27
click at [711, 447] on button "Save" at bounding box center [715, 441] width 53 height 24
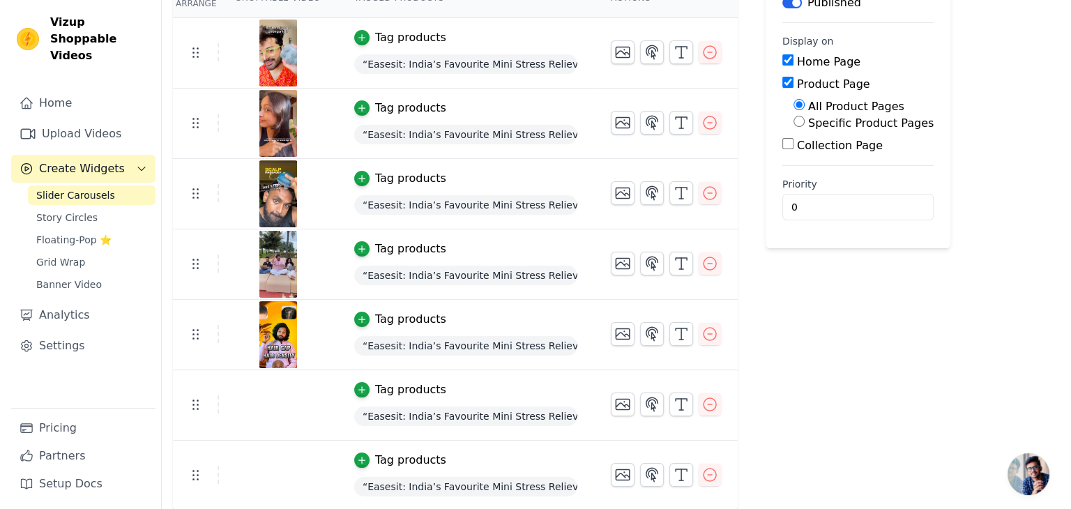
scroll to position [0, 0]
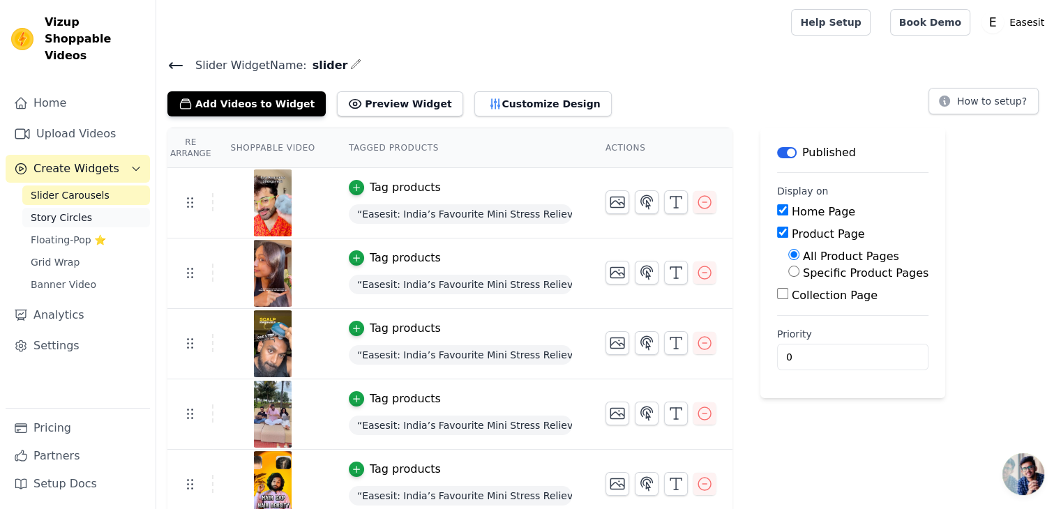
click at [92, 208] on link "Story Circles" at bounding box center [86, 218] width 128 height 20
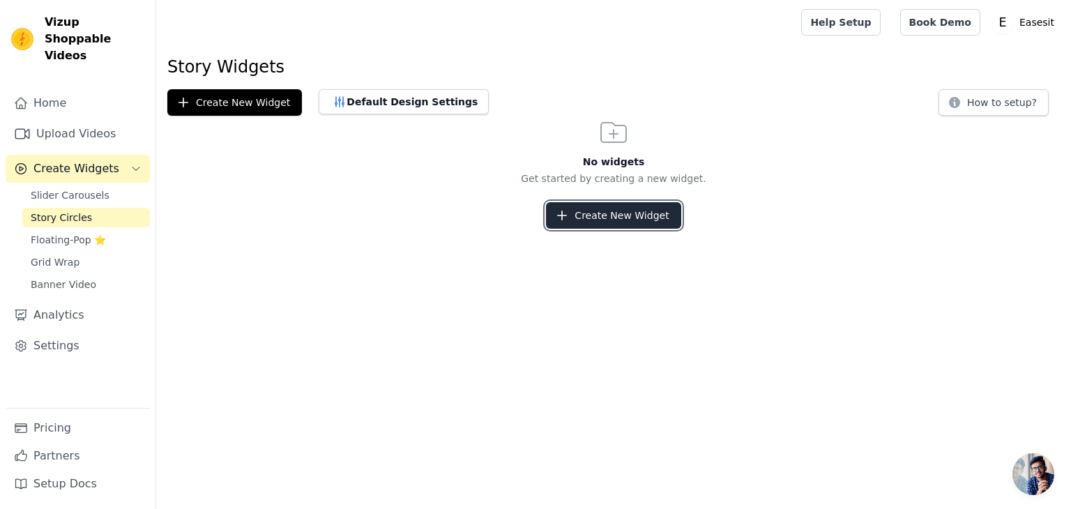
click at [602, 220] on button "Create New Widget" at bounding box center [613, 215] width 135 height 27
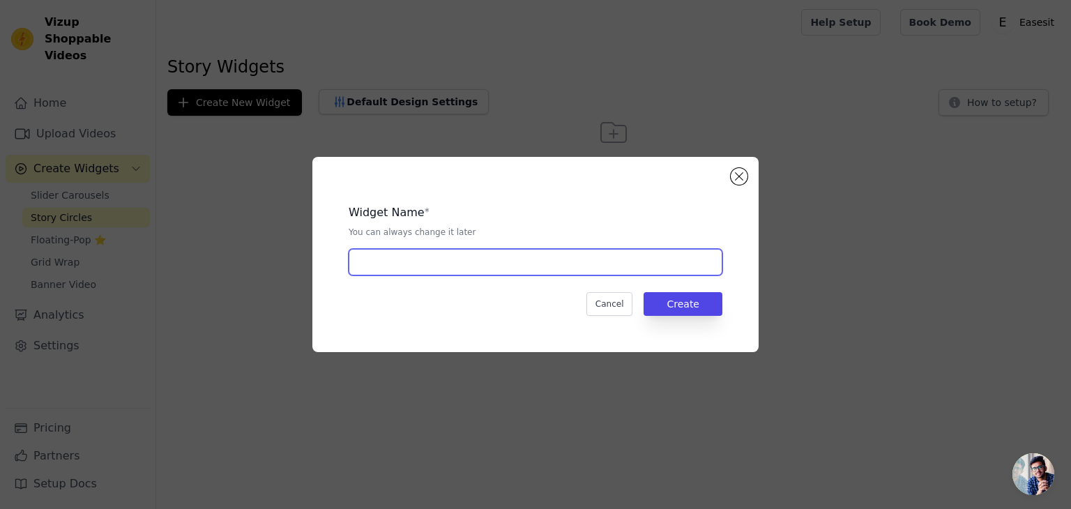
click at [508, 259] on input "text" at bounding box center [536, 262] width 374 height 27
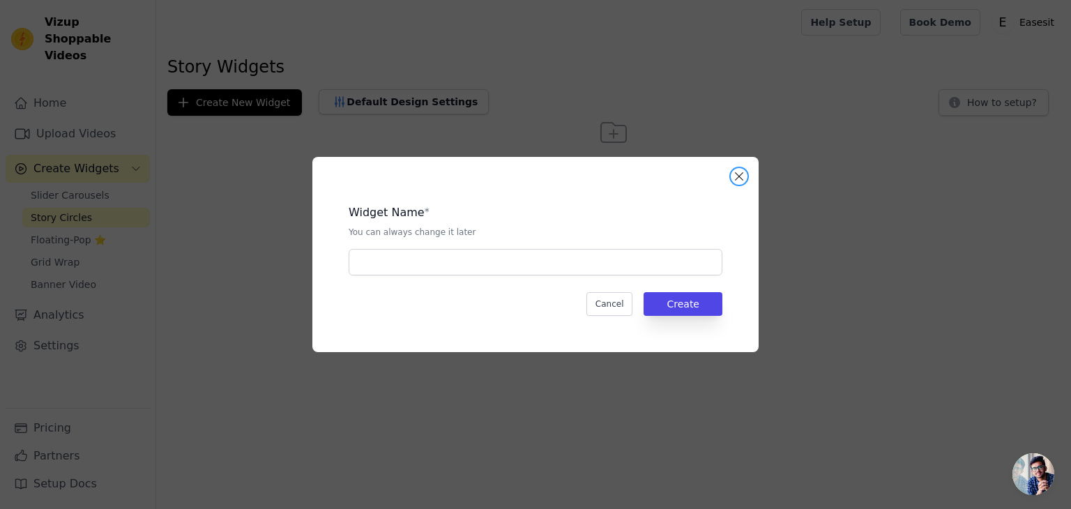
drag, startPoint x: 736, startPoint y: 174, endPoint x: 690, endPoint y: 194, distance: 50.6
click at [735, 176] on button "Close modal" at bounding box center [739, 176] width 17 height 17
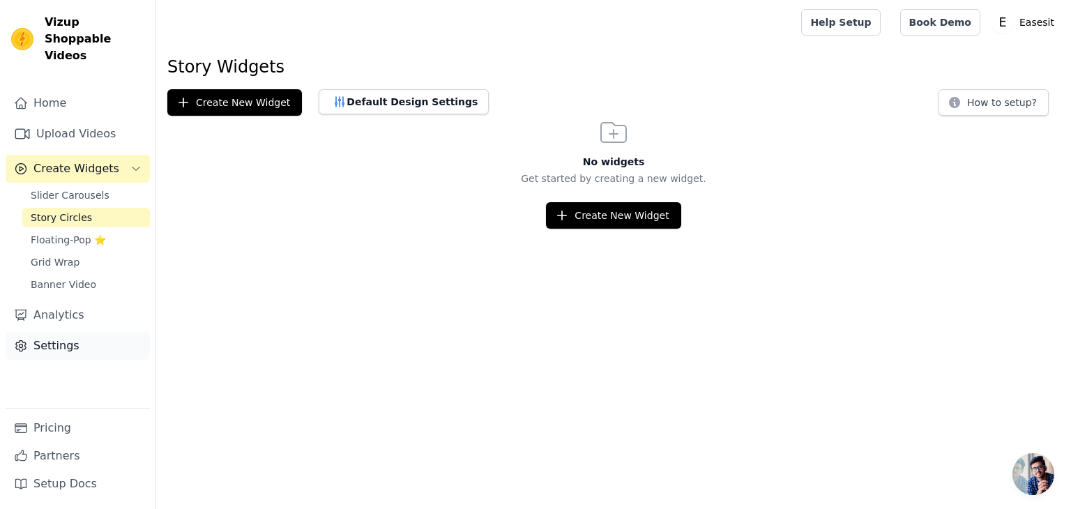
click at [96, 332] on link "Settings" at bounding box center [78, 346] width 144 height 28
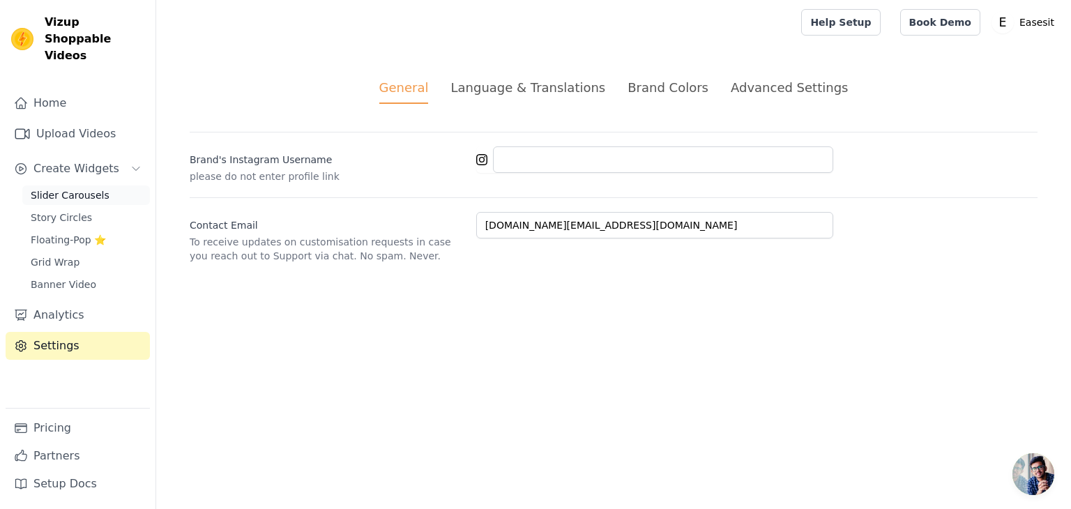
click at [121, 186] on link "Slider Carousels" at bounding box center [86, 196] width 128 height 20
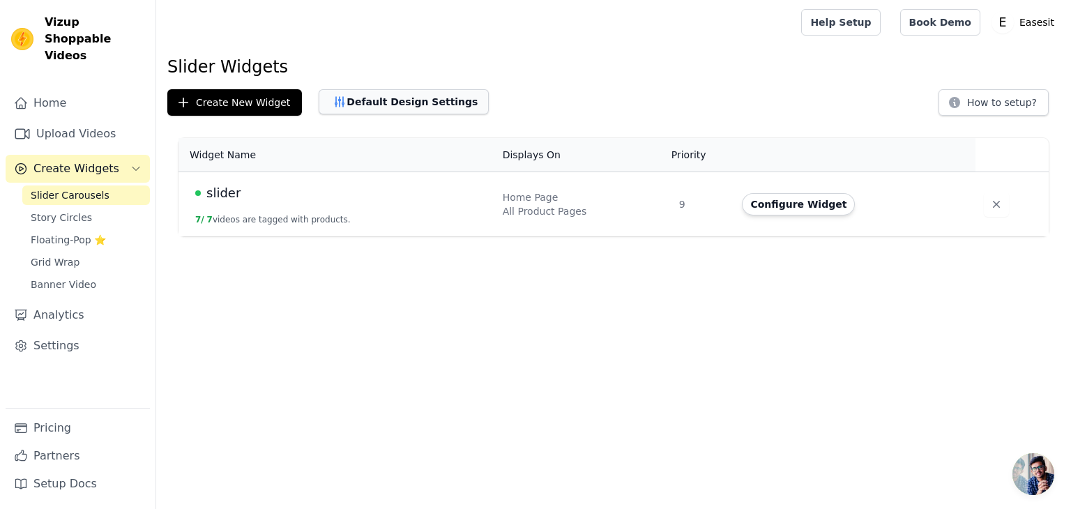
click at [383, 104] on button "Default Design Settings" at bounding box center [404, 101] width 170 height 25
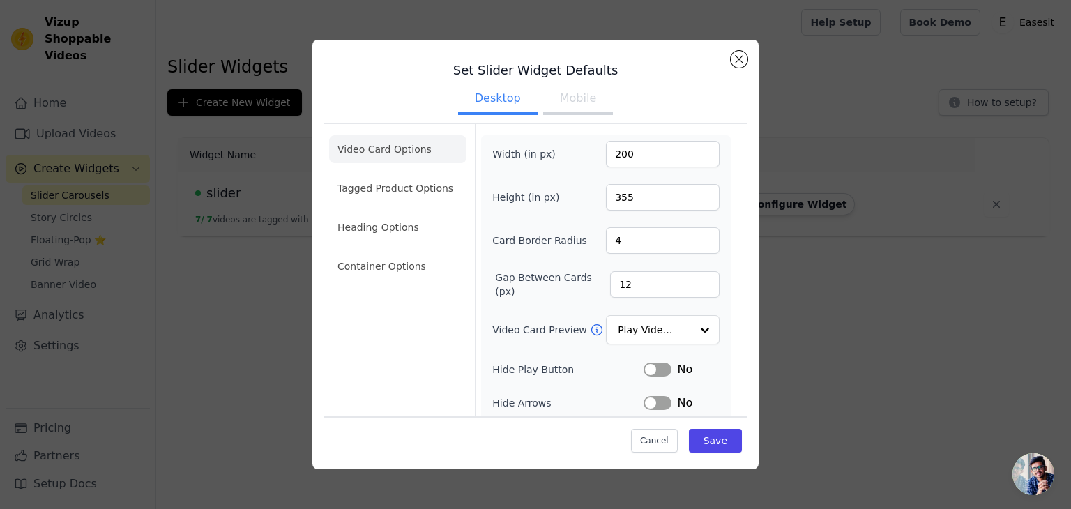
click at [583, 102] on button "Mobile" at bounding box center [578, 99] width 70 height 31
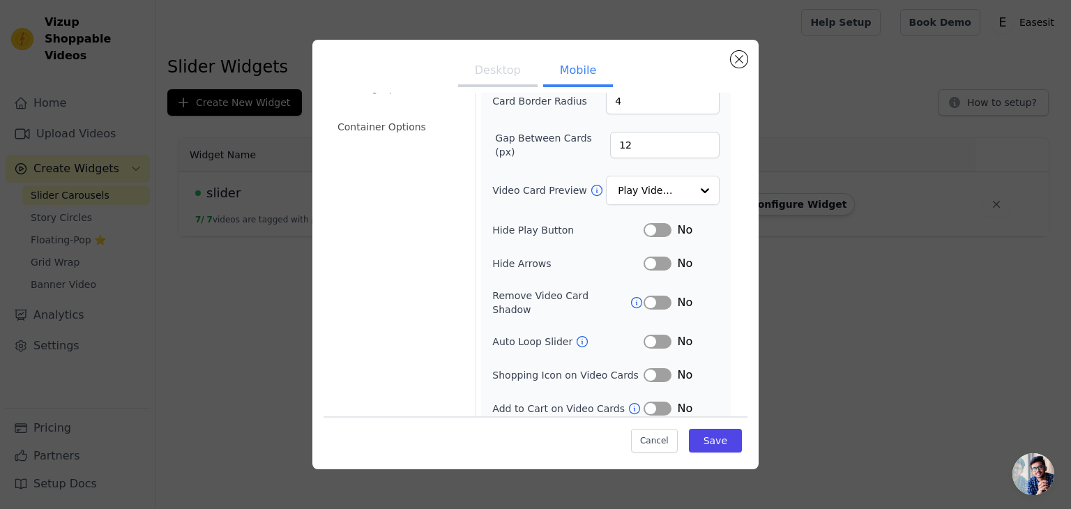
scroll to position [170, 0]
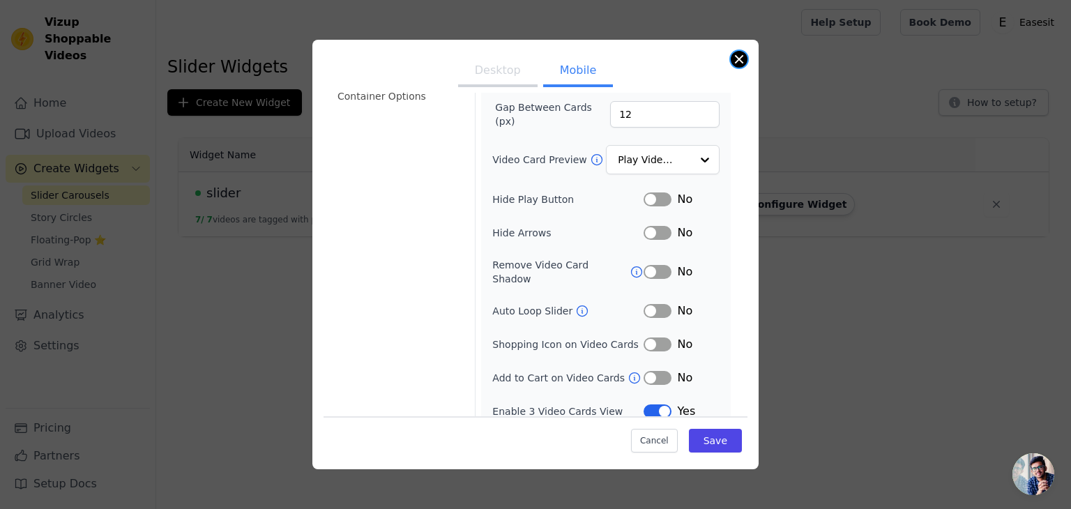
click at [739, 56] on button "Close modal" at bounding box center [739, 59] width 17 height 17
